Goal: Transaction & Acquisition: Purchase product/service

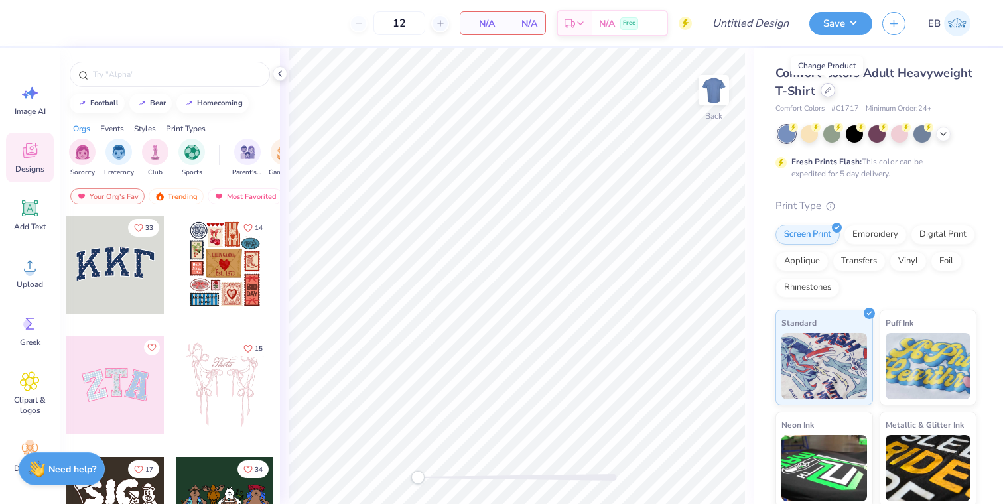
click at [824, 95] on div at bounding box center [828, 90] width 15 height 15
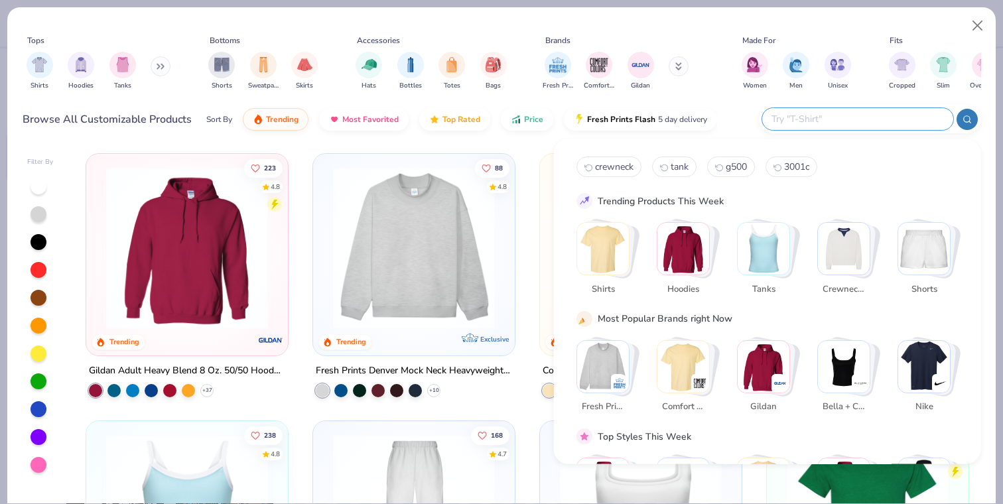
click at [860, 123] on input "text" at bounding box center [858, 118] width 174 height 15
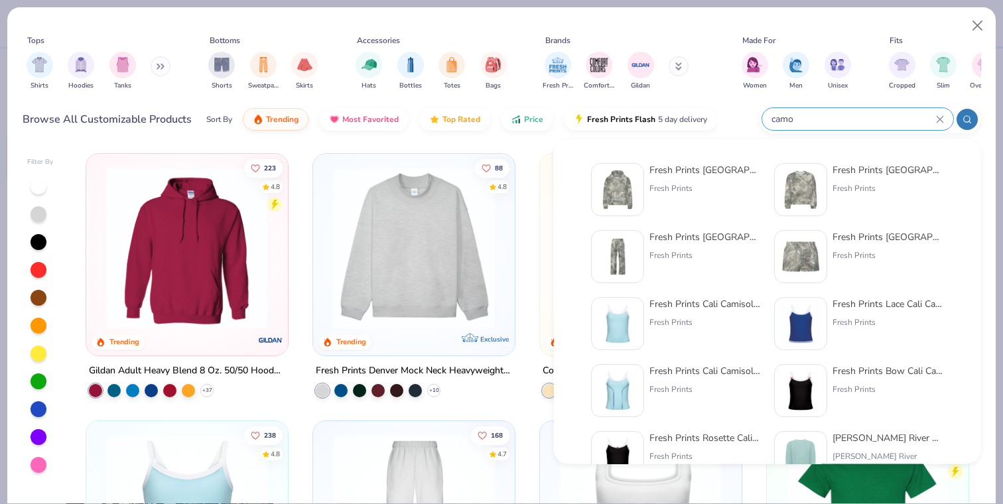
type input "camo"
click at [731, 172] on div "Fresh Prints Boston Camo Heavyweight Hoodie" at bounding box center [705, 170] width 111 height 14
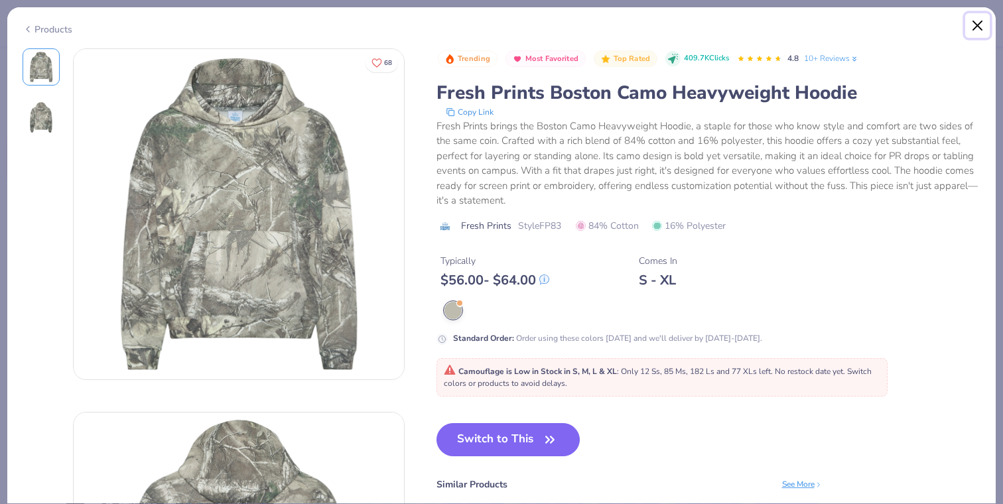
click at [980, 22] on button "Close" at bounding box center [978, 25] width 25 height 25
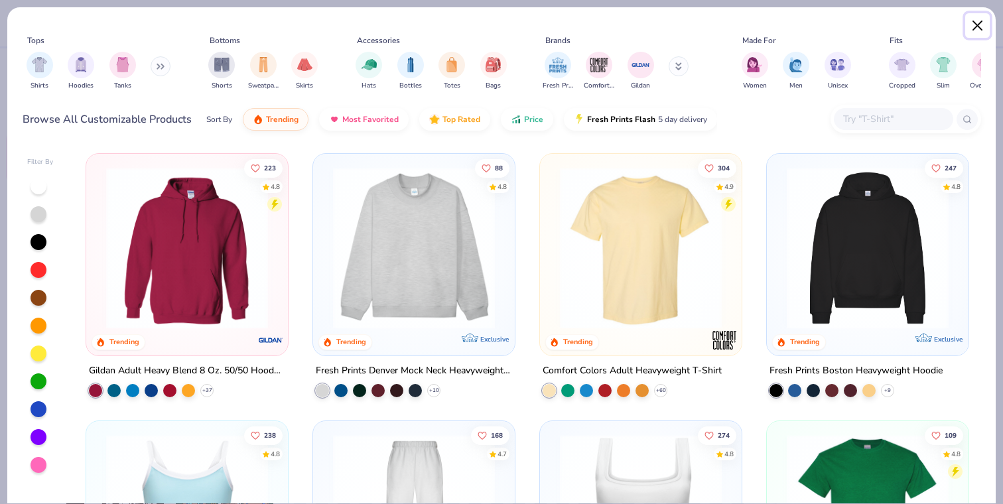
click at [984, 23] on button "Close" at bounding box center [978, 25] width 25 height 25
